Goal: Task Accomplishment & Management: Use online tool/utility

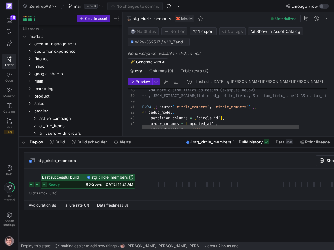
scroll to position [28, 9]
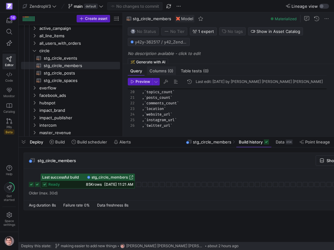
click at [165, 72] on span "Columns (0)" at bounding box center [162, 71] width 24 height 4
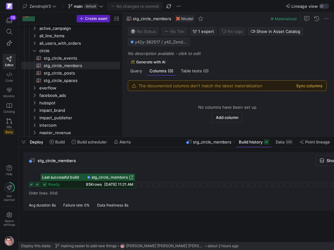
click at [306, 85] on button "Sync columns" at bounding box center [310, 85] width 26 height 5
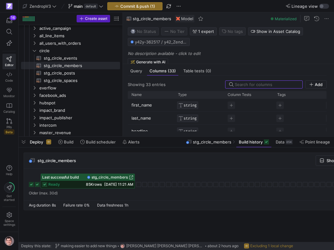
click at [238, 103] on y42-tests-cell-renderer "Press SPACE to select this row." at bounding box center [249, 105] width 42 height 7
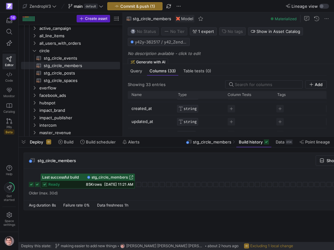
scroll to position [48, 0]
click at [140, 72] on span "Query" at bounding box center [136, 71] width 12 height 4
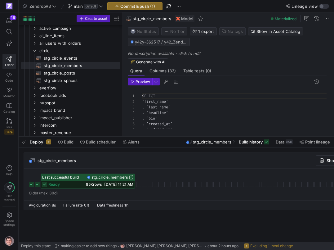
scroll to position [56, 0]
click at [178, 105] on div ", ` created_at ` , ` updated_at ` , ` community_id ` , ` last_seen_at ` , ` pro…" at bounding box center [237, 194] width 190 height 262
click at [197, 119] on div ", ` headline ` , ` bio ` , CAST ( ` created_at ` ) , ` updated_at ` , ` communi…" at bounding box center [237, 214] width 190 height 262
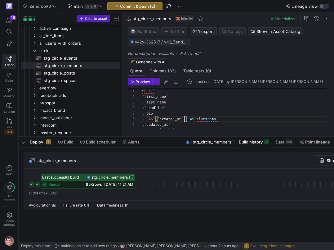
click at [185, 118] on div ", ` headline ` , ` bio ` , CAST ( ` created_at ` ) AS timestamp , ` updated_at …" at bounding box center [237, 214] width 190 height 262
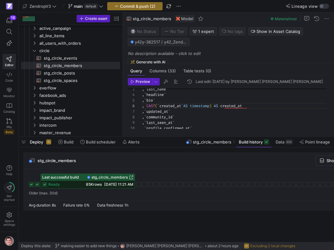
click at [148, 111] on div ", ` headline ` , ` bio ` , CAST ( ` created_at ` AS timestamp ) AS created_at ,…" at bounding box center [237, 201] width 190 height 262
click at [161, 105] on div ", ` headline ` , ` bio ` , CAST ( ` created_at ` AS timestamp ) AS created_at ,…" at bounding box center [237, 201] width 190 height 262
click at [185, 104] on div ", ` headline ` , ` bio ` , CAST ( ` created_at ` AS timestamp ) AS created_at ,…" at bounding box center [237, 201] width 190 height 262
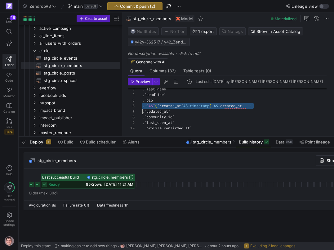
click at [172, 111] on div ", ` headline ` , ` bio ` , CAST ( ` created_at ` AS timestamp ) AS created_at ,…" at bounding box center [237, 201] width 190 height 262
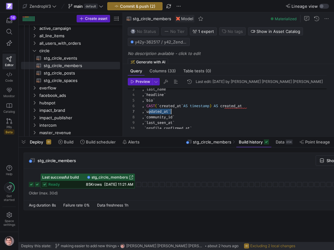
click at [172, 111] on div ", ` headline ` , ` bio ` , CAST ( ` created_at ` AS timestamp ) AS created_at ,…" at bounding box center [237, 201] width 190 height 262
click at [176, 111] on div ", ` headline ` , ` bio ` , CAST ( ` created_at ` AS timestamp ) AS created_at ,…" at bounding box center [237, 201] width 190 height 262
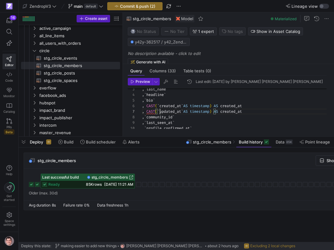
click at [179, 111] on div ", ` headline ` , ` bio ` , CAST ( ` created_at ` AS timestamp ) AS created_at ,…" at bounding box center [237, 201] width 190 height 262
click at [230, 110] on div ", ` headline ` , ` bio ` , CAST ( ` created_at ` AS timestamp ) AS created_at ,…" at bounding box center [237, 201] width 190 height 262
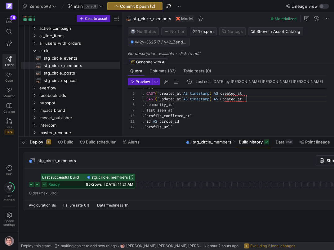
click at [215, 93] on div ", ` community_id ` , ` last_seen_at ` , ` profile_confirmed_at ` , ` id ` AS ci…" at bounding box center [237, 189] width 190 height 262
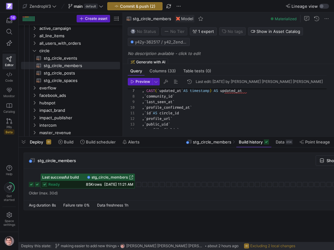
click at [190, 106] on div ", ` community_id ` , ` last_seen_at ` , ` profile_confirmed_at ` , ` id ` AS ci…" at bounding box center [237, 180] width 190 height 262
click at [176, 107] on div ", ` community_id ` , ` last_seen_at ` , CAST ( ` created_at ` AS timestamp ) AS…" at bounding box center [237, 180] width 190 height 262
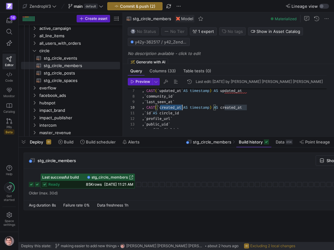
click at [176, 107] on div ", ` community_id ` , ` last_seen_at ` , CAST ( ` created_at ` AS timestamp ) AS…" at bounding box center [237, 180] width 190 height 262
click at [197, 108] on div ", ` community_id ` , ` last_seen_at ` , CAST ( ` profile_confirmed_at ` AS time…" at bounding box center [237, 180] width 190 height 262
click at [251, 107] on div ", ` community_id ` , ` last_seen_at ` , CAST ( ` profile_confirmed_at ` AS time…" at bounding box center [237, 180] width 190 height 262
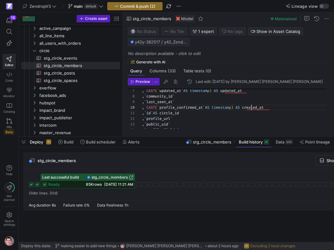
click at [251, 107] on div ", ` community_id ` , ` last_seen_at ` , CAST ( ` profile_confirmed_at ` AS time…" at bounding box center [237, 180] width 190 height 262
click at [148, 101] on div ", ` community_id ` , ` last_seen_at ` , CAST ( ` profile_confirmed_at ` AS time…" at bounding box center [237, 180] width 190 height 262
click at [180, 92] on div ", ` community_id ` , ` last_seen_at ` , CAST ( ` profile_confirmed_at ` AS time…" at bounding box center [237, 181] width 190 height 262
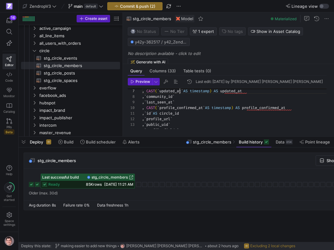
scroll to position [34, 40]
click at [180, 92] on div ", ` community_id ` , ` last_seen_at ` , CAST ( ` profile_confirmed_at ` AS time…" at bounding box center [237, 181] width 190 height 262
click at [170, 102] on div ", ` community_id ` , ` last_seen_at ` , CAST ( ` profile_confirmed_at ` AS time…" at bounding box center [237, 181] width 190 height 262
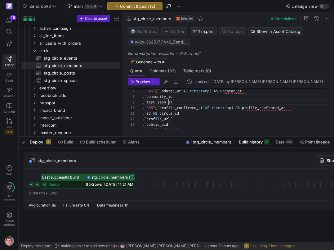
scroll to position [45, 34]
click at [170, 102] on div ", ` community_id ` , ` last_seen_at ` , CAST ( ` profile_confirmed_at ` AS time…" at bounding box center [237, 181] width 190 height 262
click at [172, 102] on div ", ` community_id ` , CAST ( ` updated_at ` AS timestamp ) AS updated_at , CAST …" at bounding box center [237, 181] width 190 height 262
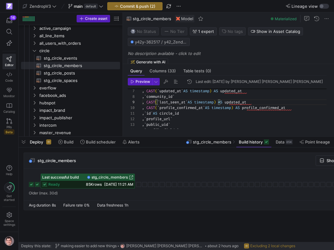
click at [178, 101] on div ", ` community_id ` , CAST ( ` last_seen_at ` AS timestamp ) AS updated_at , CAS…" at bounding box center [237, 181] width 190 height 262
click at [237, 103] on div ", ` community_id ` , CAST ( ` last_seen_at ` AS timestamp ) AS updated_at , CAS…" at bounding box center [237, 181] width 190 height 262
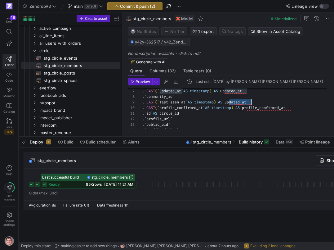
scroll to position [45, 114]
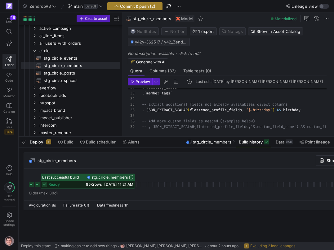
click at [156, 7] on span "button" at bounding box center [135, 5] width 55 height 7
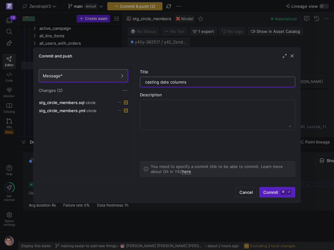
type input "casting date columns"
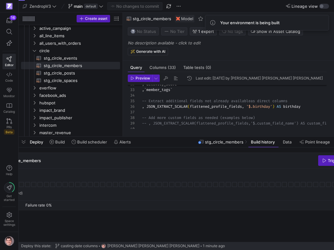
scroll to position [0, 67]
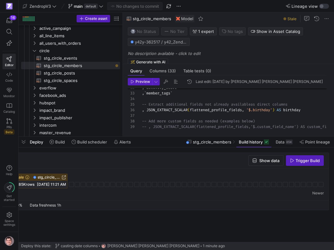
click at [296, 166] on div "stg_circle_members Show data Trigger Build" at bounding box center [143, 161] width 373 height 16
click at [296, 164] on span "button" at bounding box center [305, 161] width 37 height 10
